Goal: Check status

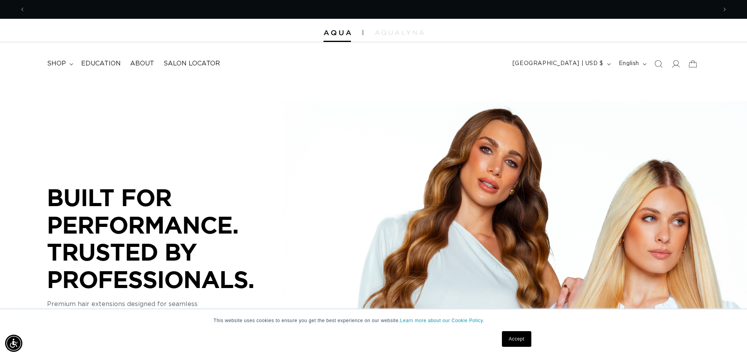
click at [678, 63] on icon at bounding box center [676, 64] width 8 height 8
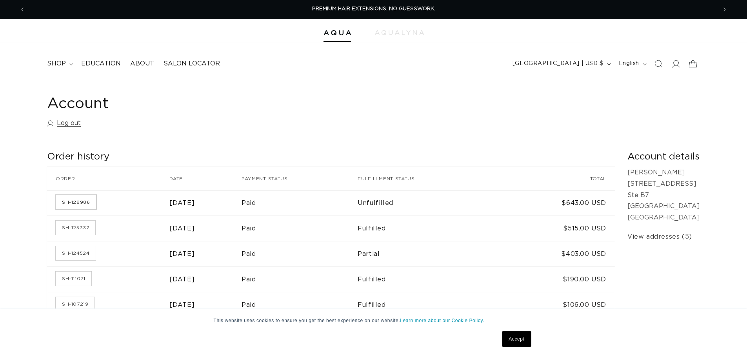
click at [69, 198] on link "SH-128986" at bounding box center [76, 202] width 40 height 14
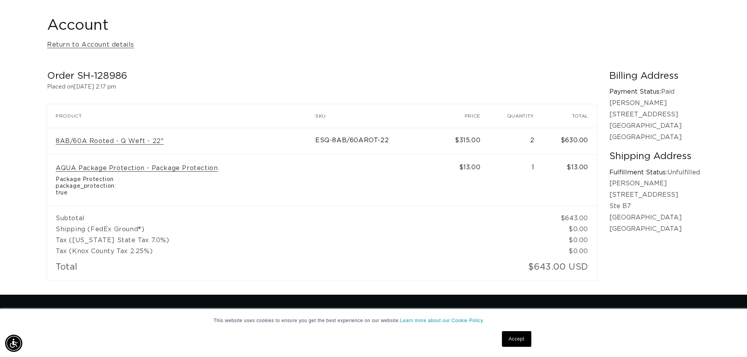
scroll to position [0, 691]
